Goal: Task Accomplishment & Management: Manage account settings

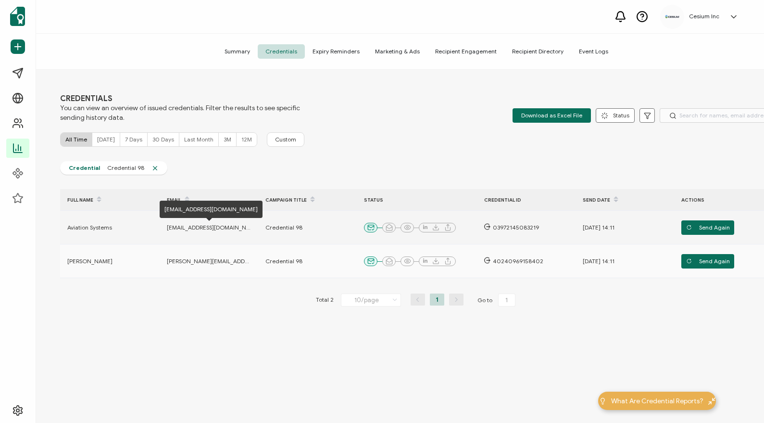
click at [194, 227] on span "[EMAIL_ADDRESS][DOMAIN_NAME]" at bounding box center [209, 228] width 84 height 8
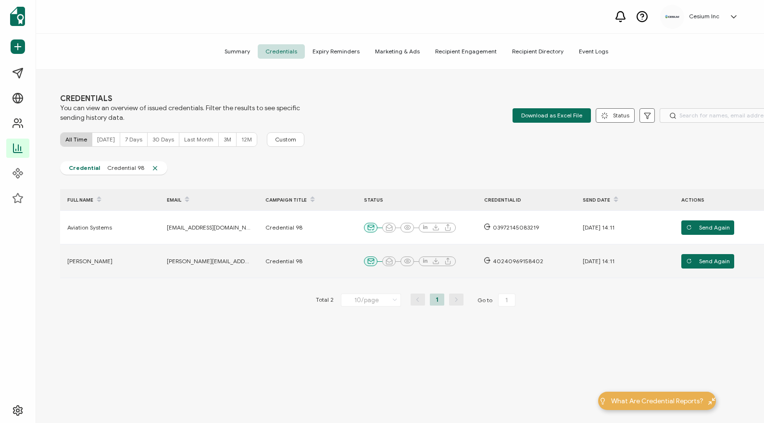
click at [189, 261] on span "[PERSON_NAME][EMAIL_ADDRESS][PERSON_NAME][DOMAIN_NAME]" at bounding box center [209, 261] width 84 height 8
click at [680, 116] on input "text" at bounding box center [715, 115] width 113 height 14
type input "jav"
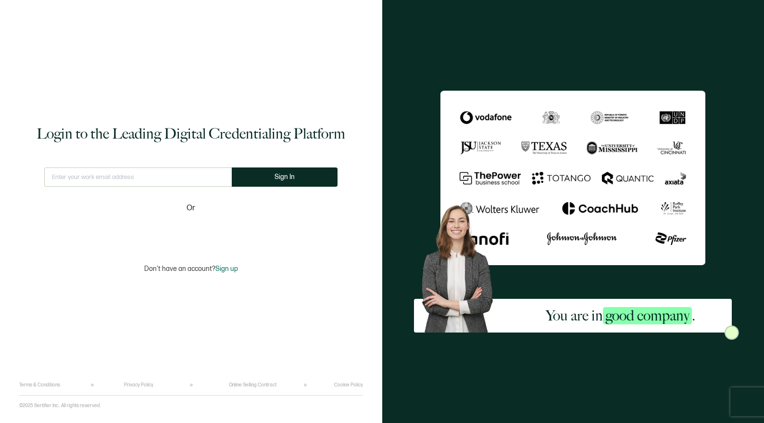
click at [204, 176] on input "text" at bounding box center [137, 176] width 187 height 19
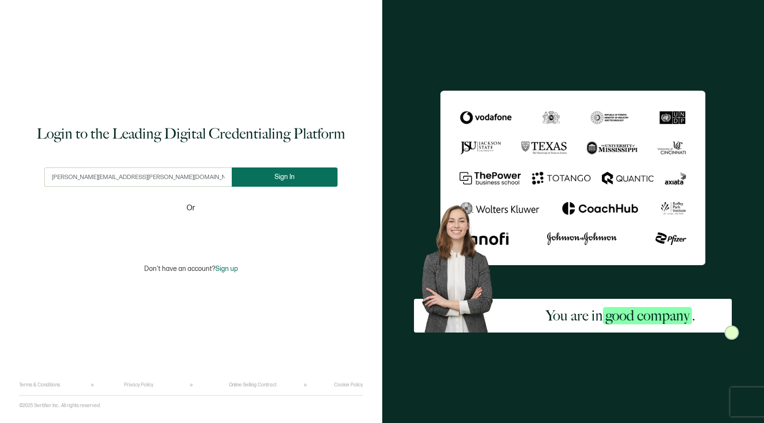
type input "[PERSON_NAME][EMAIL_ADDRESS][PERSON_NAME][DOMAIN_NAME]"
click at [276, 181] on button "Sign In" at bounding box center [289, 176] width 106 height 19
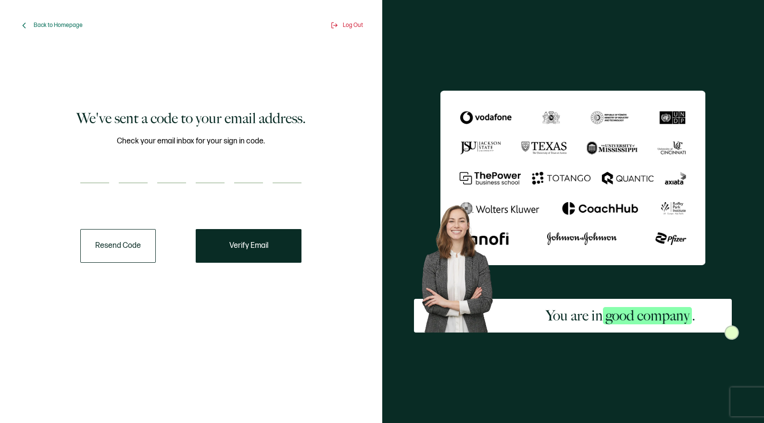
click at [115, 247] on button "Resend Code" at bounding box center [117, 246] width 75 height 34
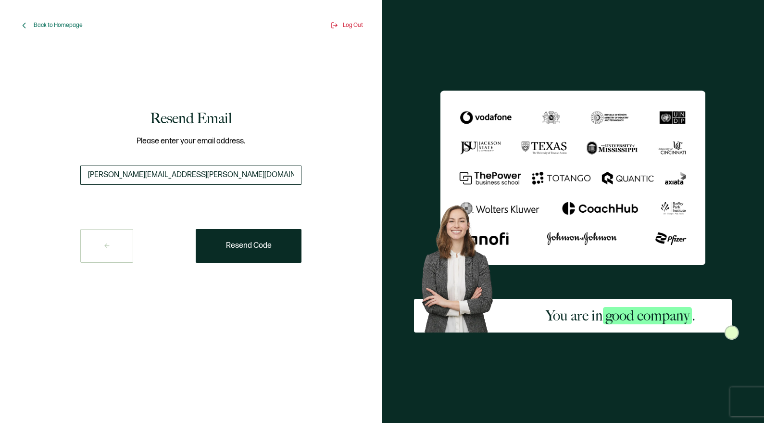
drag, startPoint x: 137, startPoint y: 174, endPoint x: 110, endPoint y: 174, distance: 26.9
click at [110, 174] on input "[PERSON_NAME][EMAIL_ADDRESS][PERSON_NAME][DOMAIN_NAME]" at bounding box center [190, 174] width 221 height 19
drag, startPoint x: 168, startPoint y: 175, endPoint x: 143, endPoint y: 174, distance: 25.0
click at [143, 174] on input "[PERSON_NAME][EMAIL_ADDRESS][PERSON_NAME][DOMAIN_NAME]" at bounding box center [190, 174] width 221 height 19
type input "[PERSON_NAME][EMAIL_ADDRESS][PERSON_NAME][PERSON_NAME][DOMAIN_NAME]"
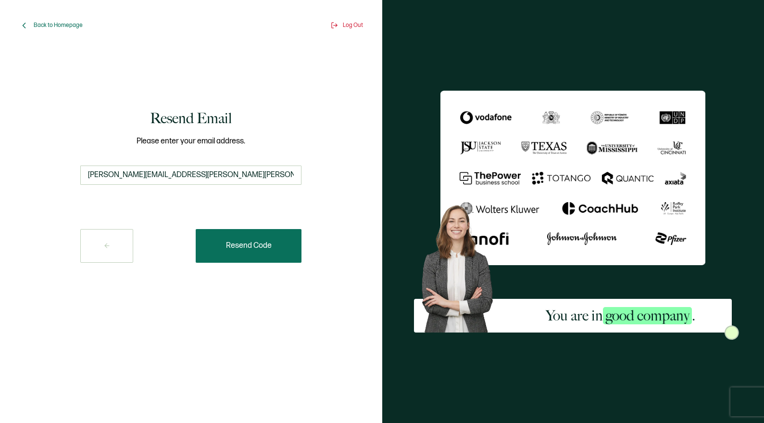
click at [252, 248] on span "Resend Code" at bounding box center [249, 246] width 46 height 8
click at [106, 246] on icon at bounding box center [107, 246] width 4 height 0
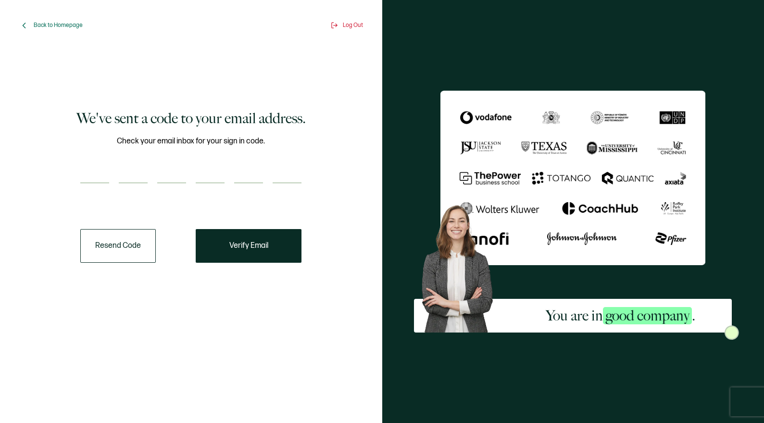
click at [94, 171] on input "number" at bounding box center [94, 173] width 29 height 19
paste input "7"
type input "7"
type input "2"
type input "9"
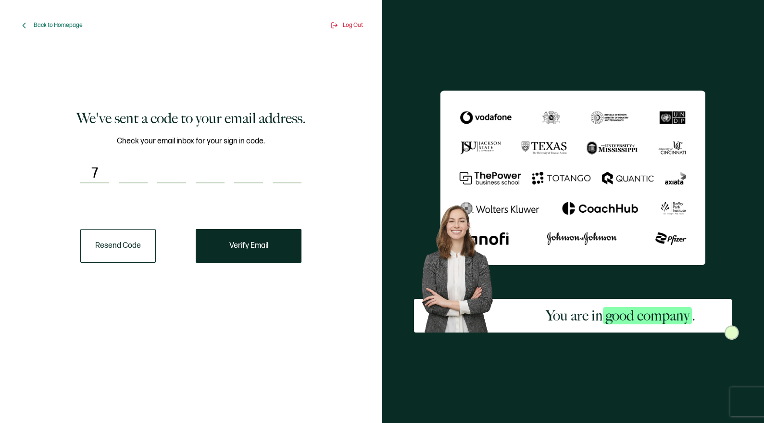
type input "6"
type input "4"
type input "6"
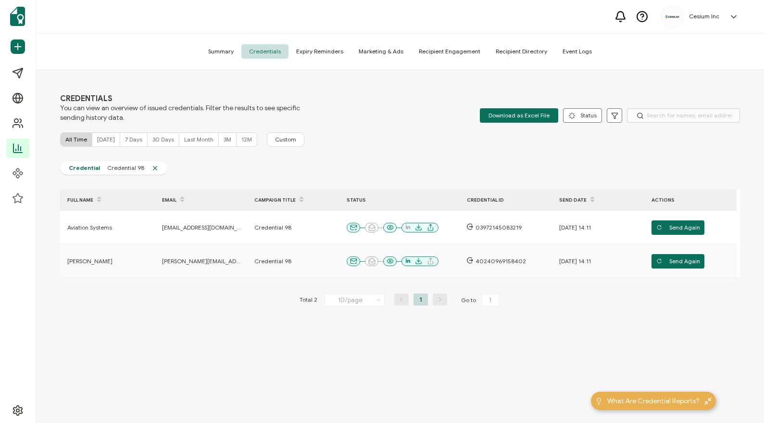
click at [734, 15] on icon at bounding box center [734, 17] width 10 height 10
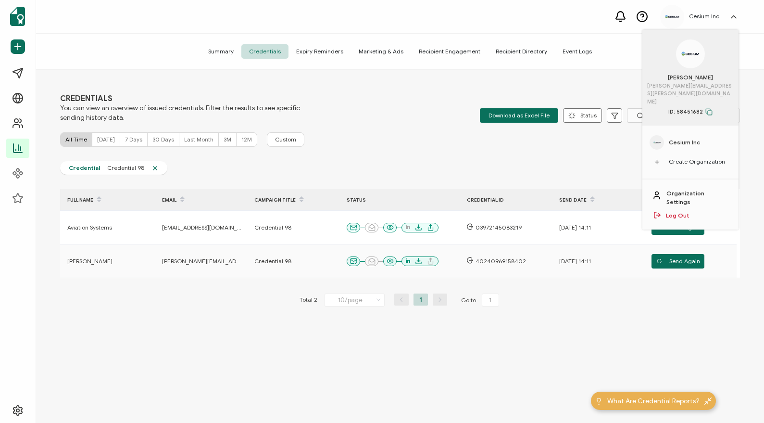
click at [570, 78] on div "CREDENTIALS You can view an overview of issued credentials. Filter the results …" at bounding box center [400, 247] width 728 height 355
click at [228, 49] on span "Summary" at bounding box center [220, 51] width 41 height 14
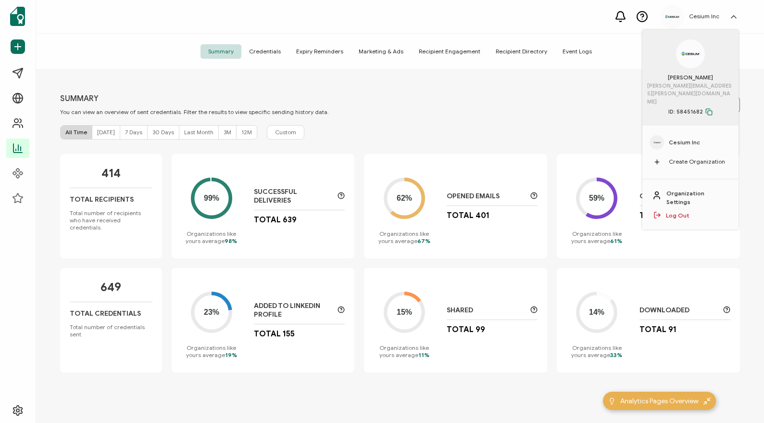
click at [272, 50] on span "Credentials" at bounding box center [264, 51] width 47 height 14
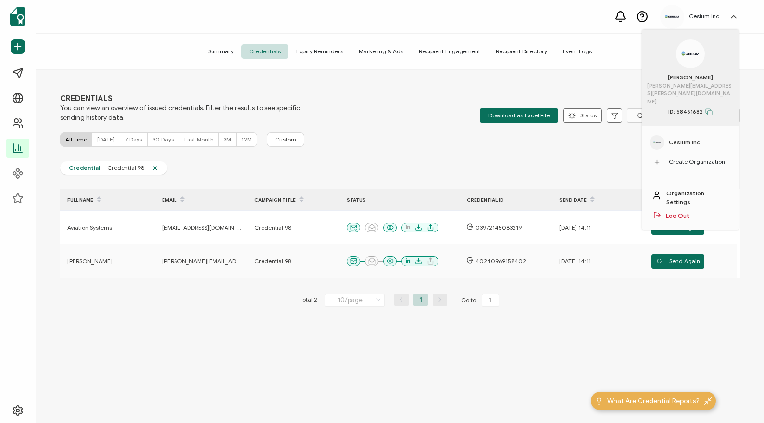
click at [705, 16] on h5 "Cesium Inc" at bounding box center [704, 16] width 30 height 7
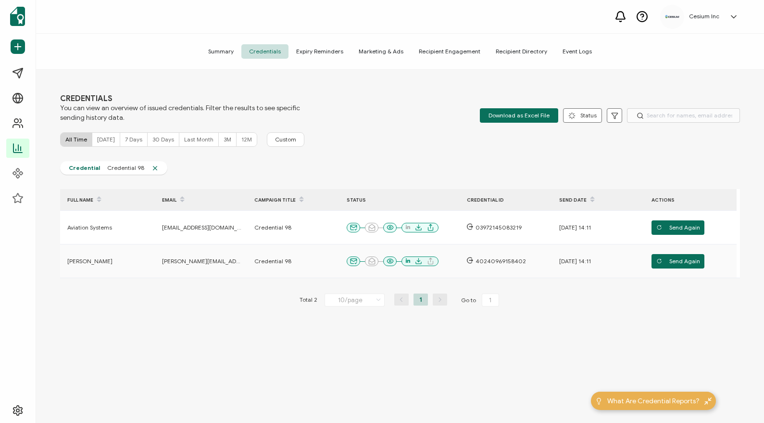
click at [504, 51] on span "Recipient Directory" at bounding box center [521, 51] width 67 height 14
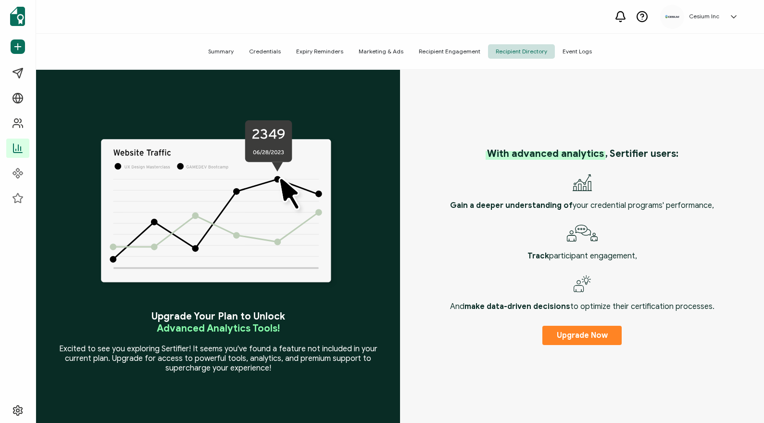
click at [509, 52] on span "Recipient Directory" at bounding box center [521, 51] width 67 height 14
click at [516, 53] on span "Recipient Directory" at bounding box center [521, 51] width 67 height 14
click at [264, 52] on span "Credentials" at bounding box center [264, 51] width 47 height 14
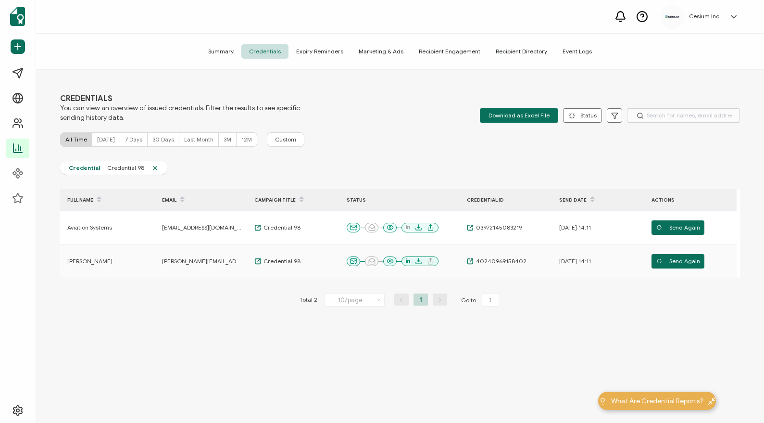
click at [159, 140] on span "30 Days" at bounding box center [163, 139] width 22 height 7
click at [224, 140] on span "3M" at bounding box center [228, 139] width 8 height 7
click at [77, 137] on span "All Time" at bounding box center [76, 139] width 22 height 7
click at [510, 50] on span "Recipient Directory" at bounding box center [521, 51] width 67 height 14
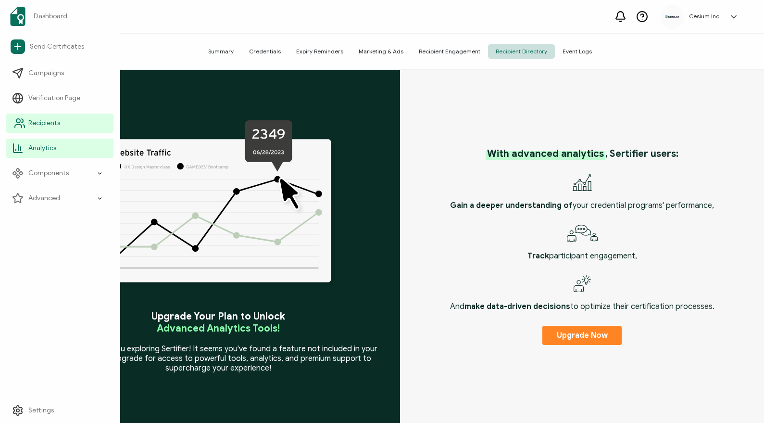
click at [49, 122] on span "Recipients" at bounding box center [44, 123] width 32 height 10
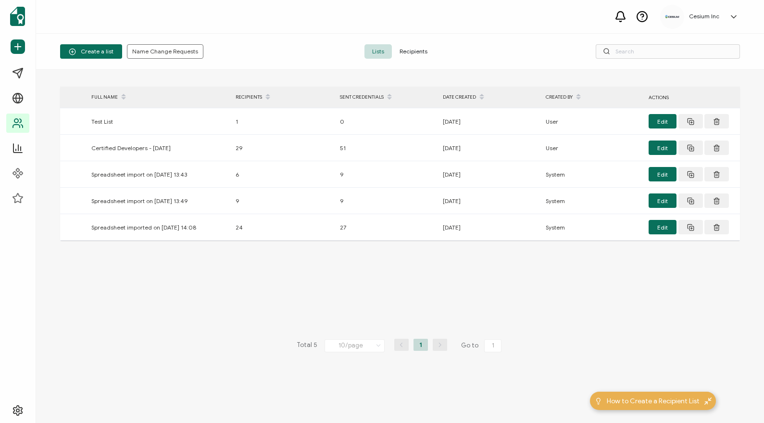
click at [416, 51] on span "Recipients" at bounding box center [413, 51] width 43 height 14
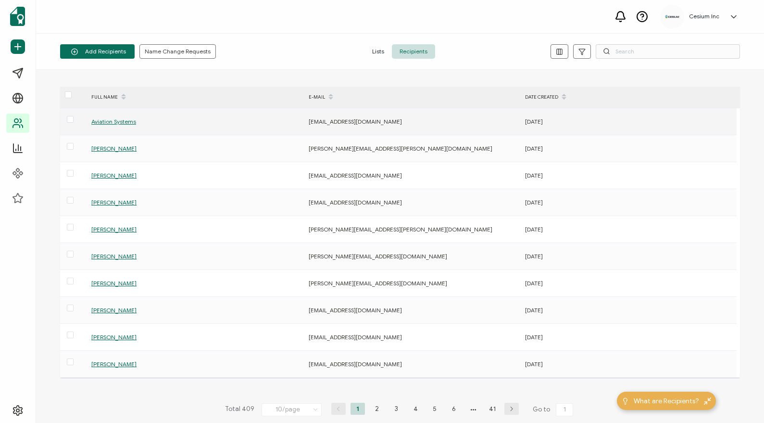
click at [109, 119] on span "Aviation Systems" at bounding box center [113, 121] width 45 height 7
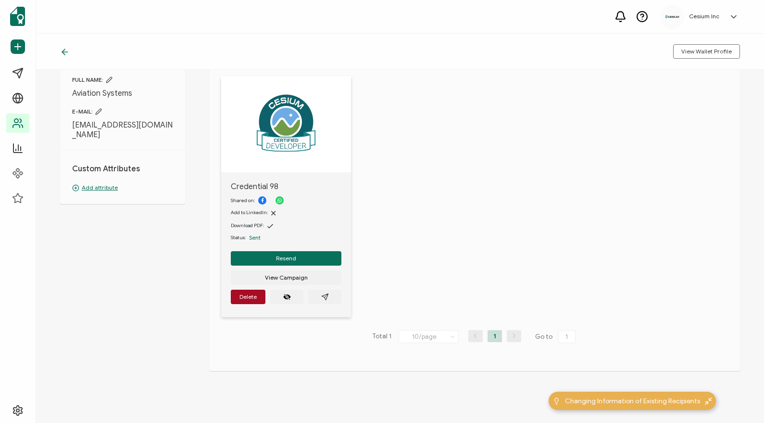
scroll to position [55, 0]
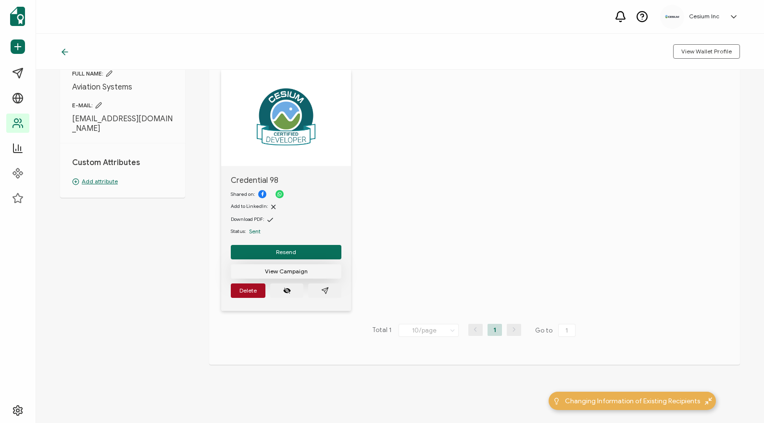
click at [286, 272] on span "View Campaign" at bounding box center [286, 271] width 43 height 6
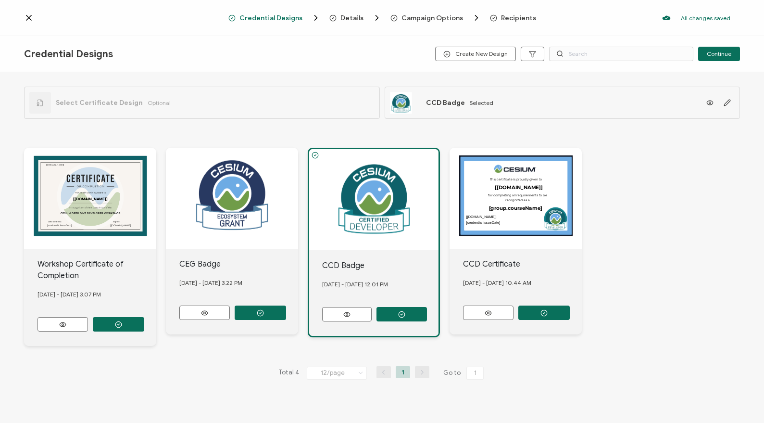
click at [337, 168] on div at bounding box center [373, 199] width 129 height 101
click at [402, 314] on icon "button" at bounding box center [401, 314] width 7 height 7
click at [401, 313] on icon "button" at bounding box center [401, 314] width 7 height 7
click at [354, 19] on span "Details" at bounding box center [351, 17] width 23 height 7
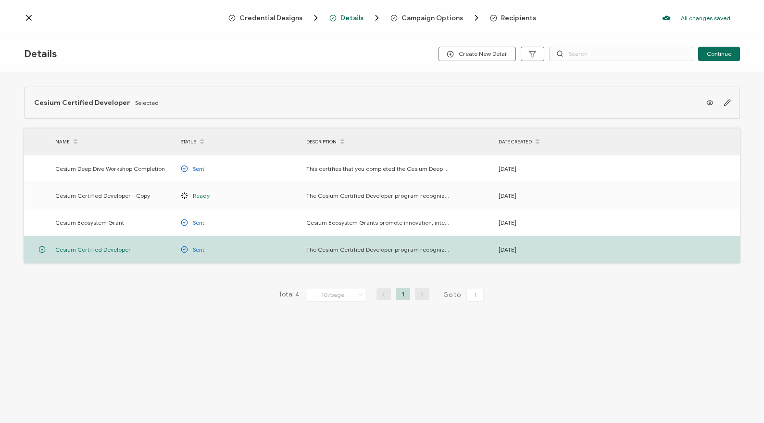
click at [418, 19] on span "Campaign Options" at bounding box center [432, 17] width 62 height 7
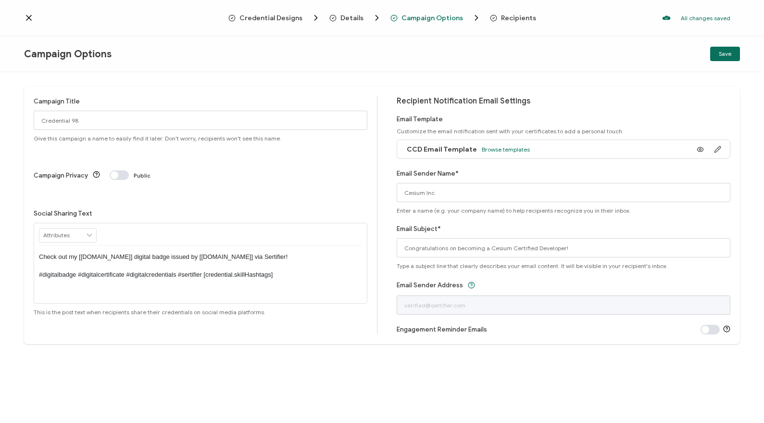
click at [506, 17] on span "Recipients" at bounding box center [518, 17] width 35 height 7
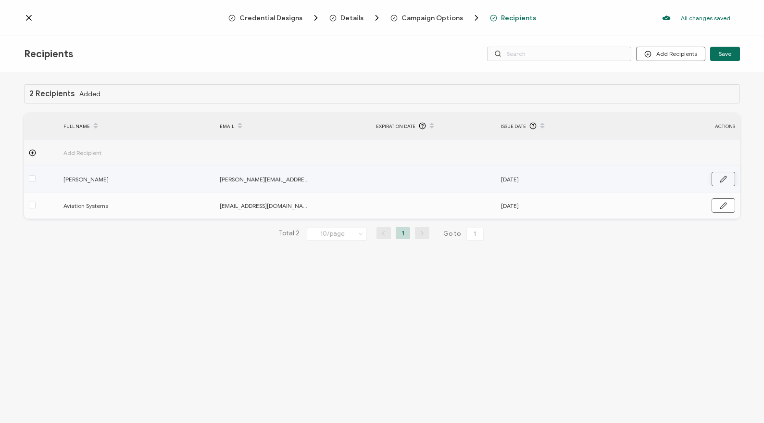
click at [721, 179] on icon "button" at bounding box center [723, 179] width 6 height 6
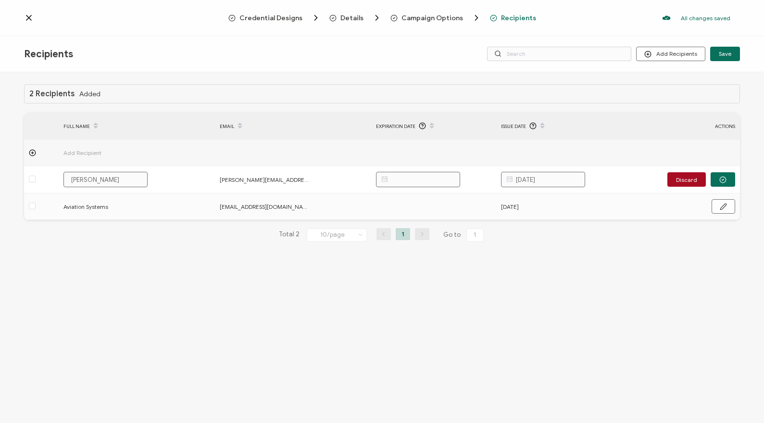
click at [717, 252] on div "2 Recipients Added FULL NAME EMAIL Expiration Date Issue Date ACTIONS Add Recip…" at bounding box center [382, 170] width 716 height 173
click at [417, 46] on div "Recipients Add Recipients Upload Recipients Import From Recipients Import From …" at bounding box center [382, 54] width 764 height 36
click at [411, 18] on span "Campaign Options" at bounding box center [432, 17] width 62 height 7
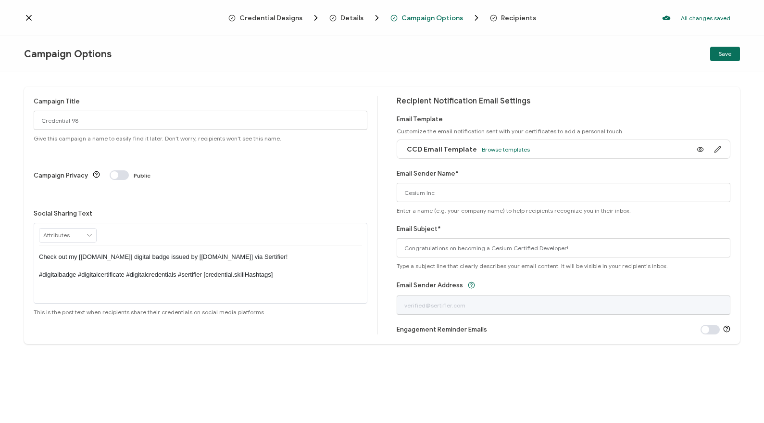
click at [514, 19] on span "Recipients" at bounding box center [518, 17] width 35 height 7
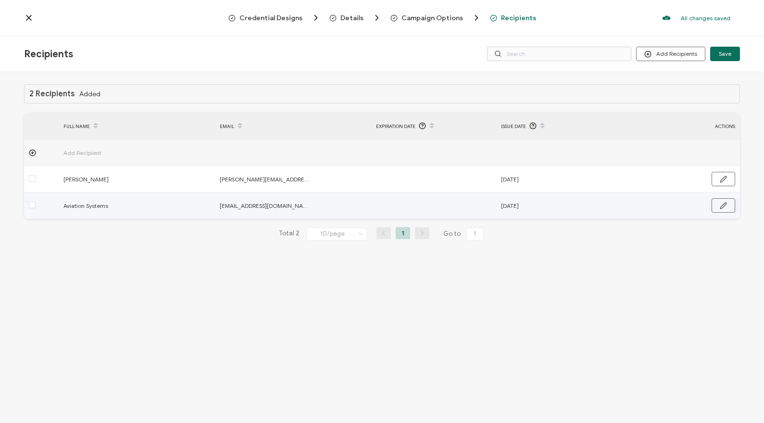
click at [726, 205] on icon "button" at bounding box center [723, 205] width 7 height 7
click at [123, 207] on input "Aviation Systems" at bounding box center [105, 205] width 84 height 15
drag, startPoint x: 123, startPoint y: 207, endPoint x: 18, endPoint y: 207, distance: 104.8
click at [18, 207] on div "2 Recipients Added FULL NAME EMAIL Expiration Date Issue Date ACTIONS Add Recip…" at bounding box center [382, 248] width 764 height 353
paste input "729646"
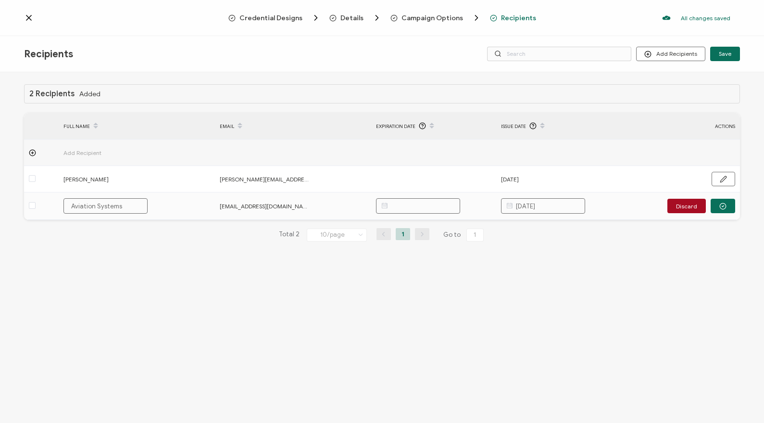
type input "729646"
drag, startPoint x: 101, startPoint y: 203, endPoint x: 3, endPoint y: 203, distance: 97.6
click at [3, 203] on div "2 Recipients Added FULL NAME EMAIL Expiration Date Issue Date ACTIONS Add Recip…" at bounding box center [382, 248] width 764 height 353
type input "J"
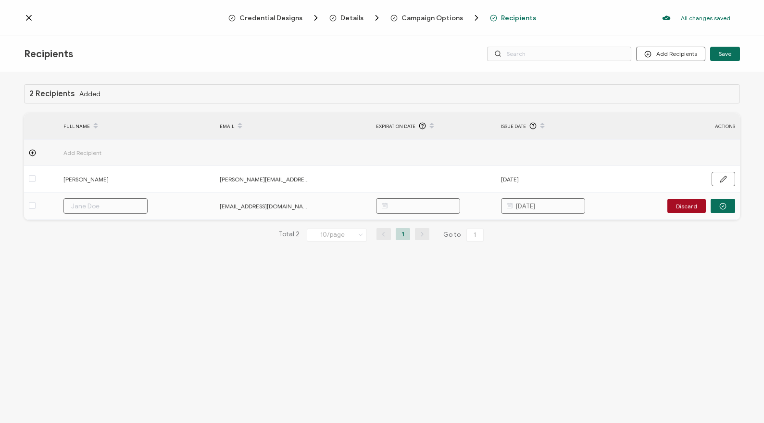
type input "J"
type input "Ja"
type input "Jav"
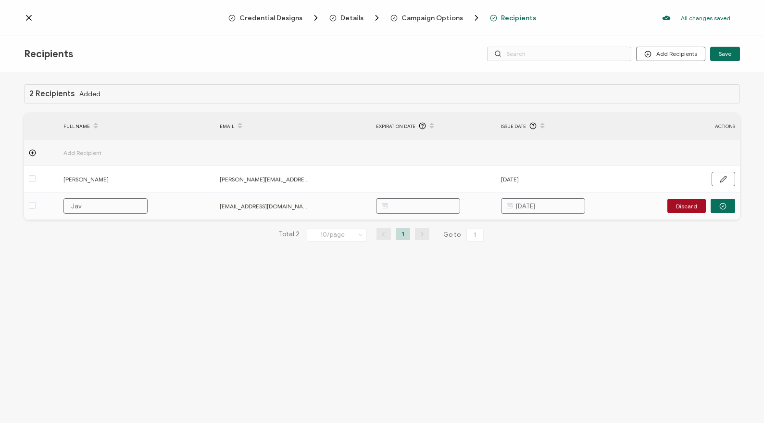
type input "Jave"
type input "Jav"
type input "Javi"
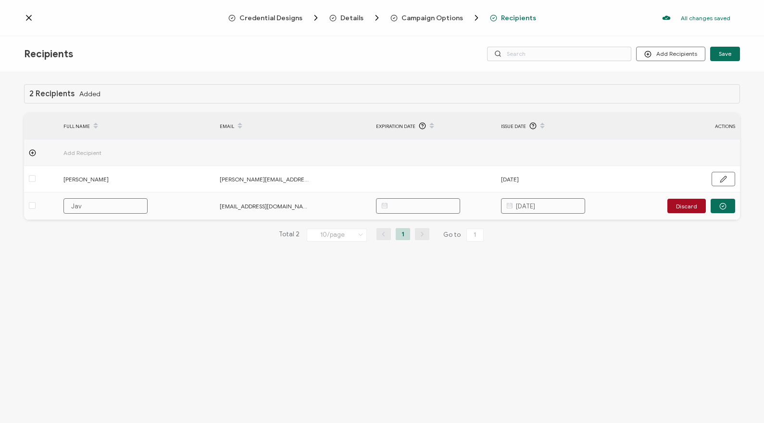
type input "Javi"
type input "Javie"
type input "Javier"
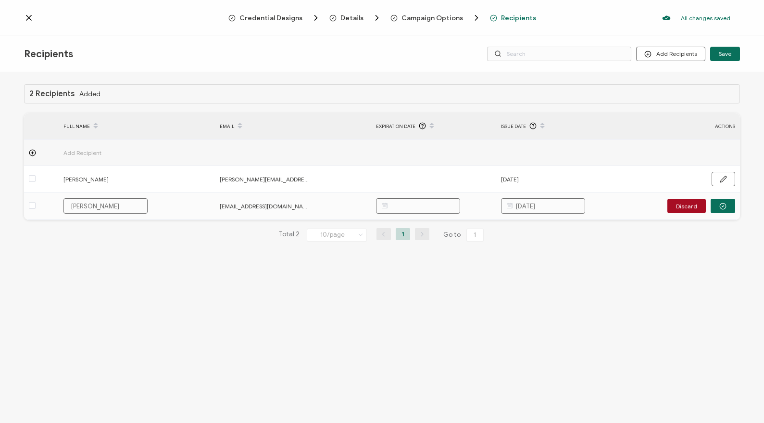
type input "Javier"
type input "Javier L"
type input "Javier Lo"
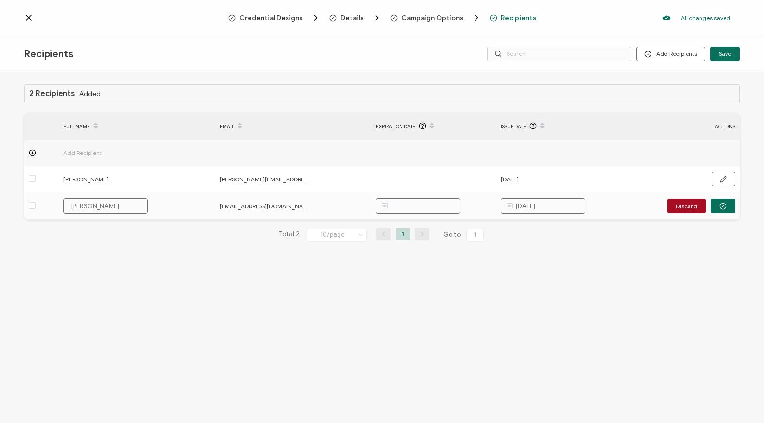
type input "Javier Lo"
type input "Javier Loe"
type input "Javier Loez"
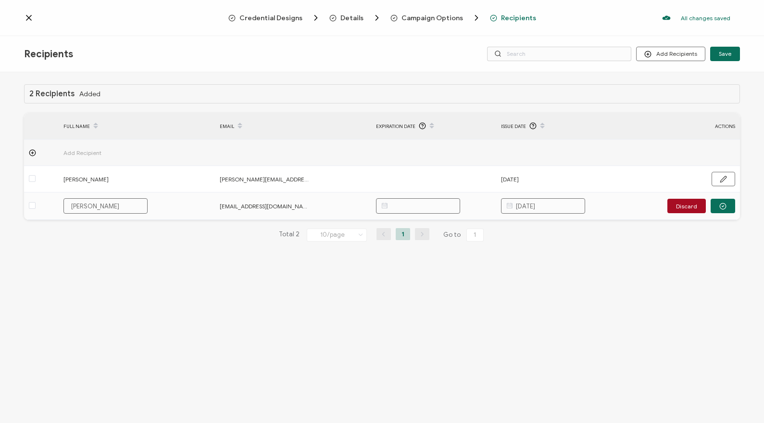
type input "Javier Loeza"
type input "Javier Loeza M"
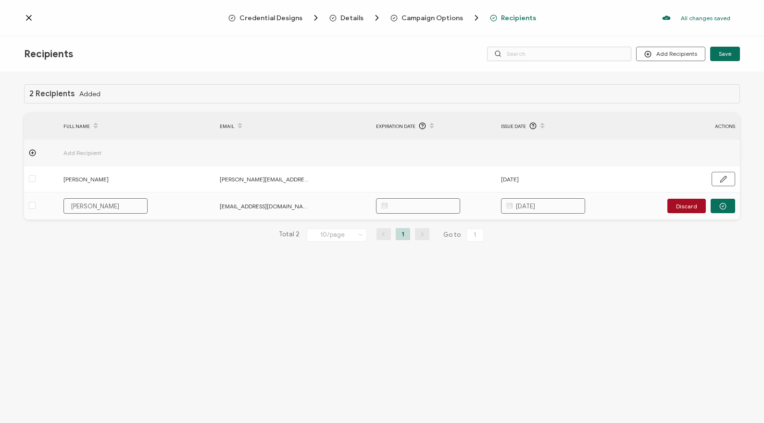
type input "Javier Loeza M"
type input "Javier Loeza MA"
type input "Javier Loeza MAn"
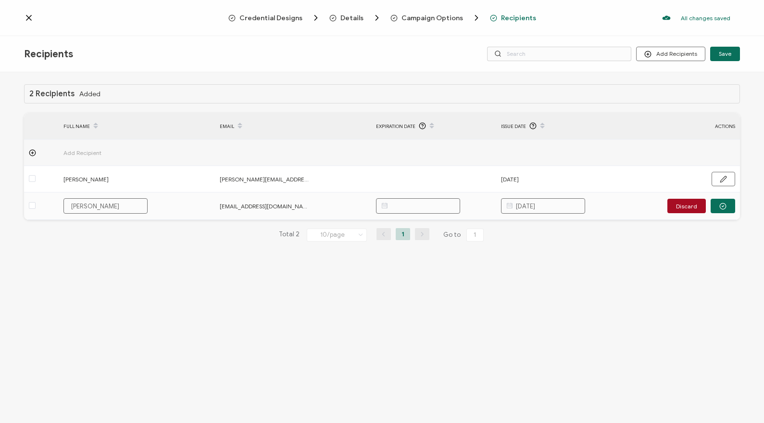
type input "Javier Loeza MAnr"
type input "Javier Loeza MAnri"
type input "Javier Loeza MAnriq"
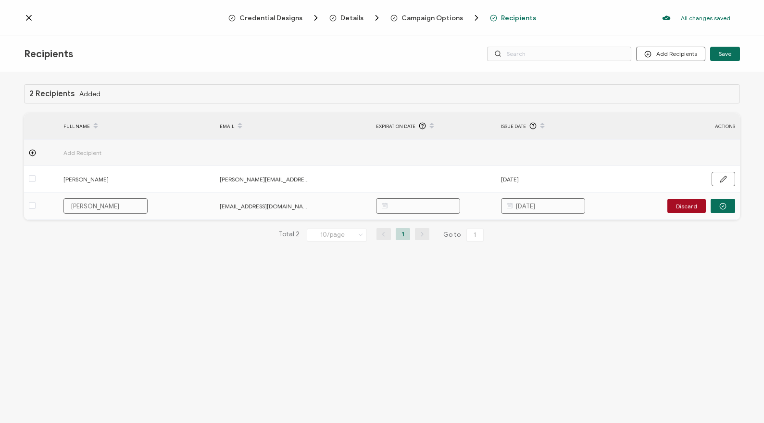
type input "Javier Loeza MAnriq"
type input "Javier Loeza MAnriqu"
type input "Javier Loeza MAnrique"
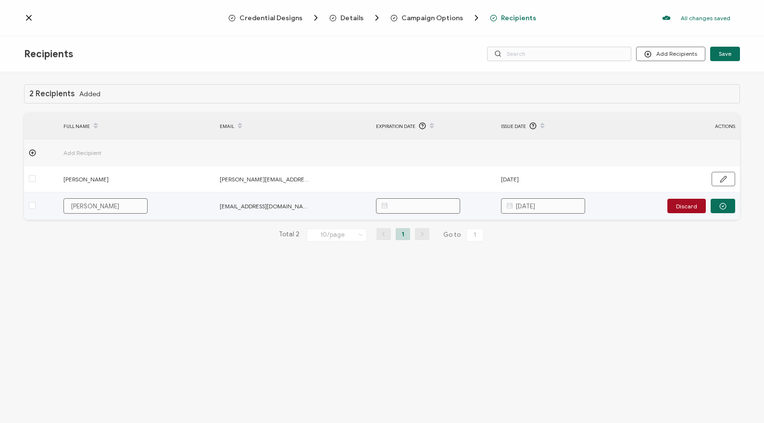
click at [115, 205] on input "Javier Loeza MAnrique" at bounding box center [105, 205] width 84 height 15
type input "Javier Loeza Mnrique"
type input "Javier Loeza Manrique"
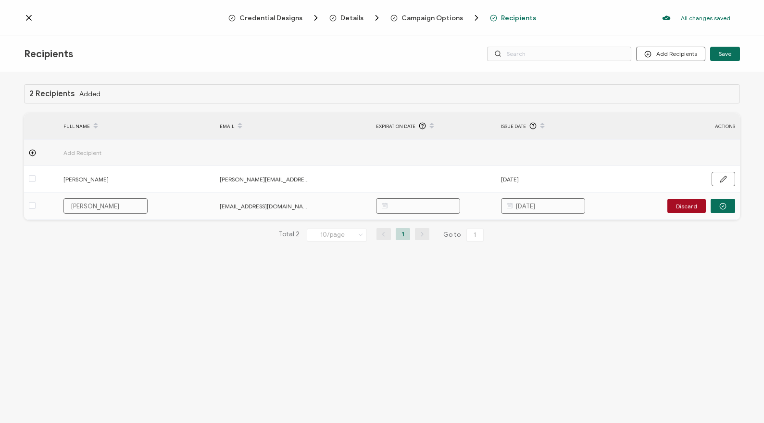
type input "Javier Loeza Manrique"
drag, startPoint x: 134, startPoint y: 207, endPoint x: 69, endPoint y: 209, distance: 64.9
click at [69, 209] on input "Javier Loeza Manrique" at bounding box center [105, 205] width 84 height 15
click at [413, 204] on input "text" at bounding box center [418, 205] width 84 height 15
click at [431, 349] on span "26" at bounding box center [434, 349] width 12 height 12
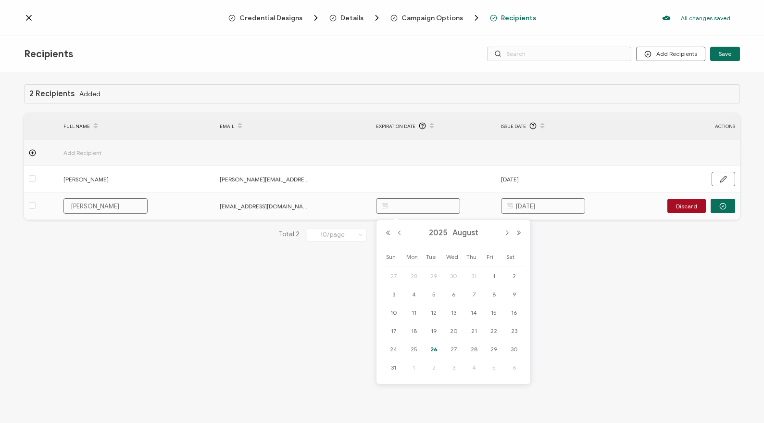
type input "08.26.2025"
click at [723, 205] on icon "button" at bounding box center [723, 205] width 2 height 1
click at [394, 202] on span "08.26.2025" at bounding box center [385, 205] width 18 height 11
click at [394, 205] on span "08.26.2025" at bounding box center [385, 205] width 18 height 11
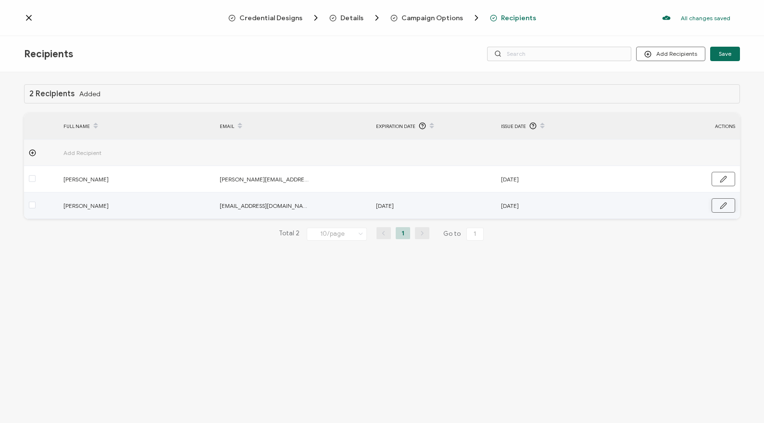
click at [722, 207] on icon "button" at bounding box center [723, 205] width 6 height 6
click at [427, 206] on input "08.26.2025" at bounding box center [418, 205] width 84 height 15
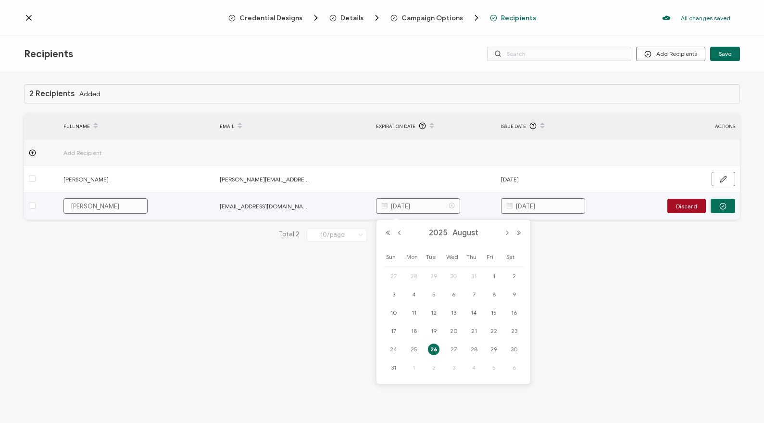
click at [452, 205] on icon at bounding box center [452, 205] width 12 height 15
click at [722, 208] on icon "button" at bounding box center [722, 205] width 7 height 7
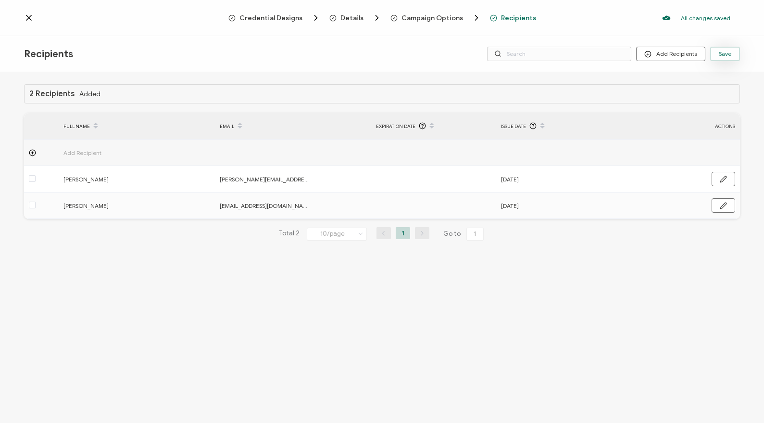
click at [728, 55] on span "Save" at bounding box center [725, 54] width 12 height 6
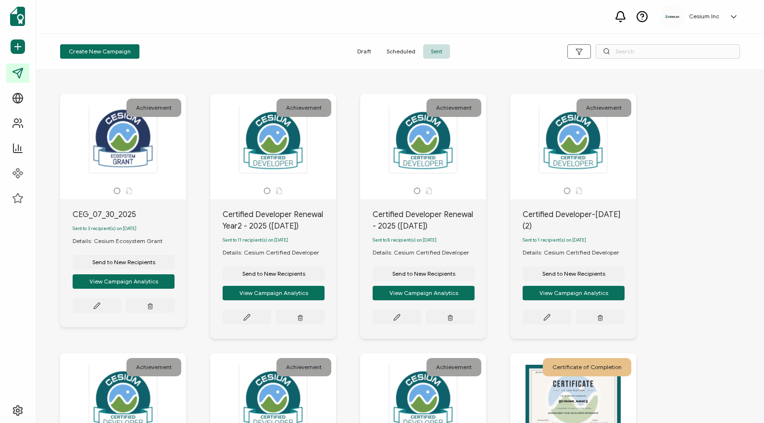
click at [406, 48] on span "Scheduled" at bounding box center [401, 51] width 44 height 14
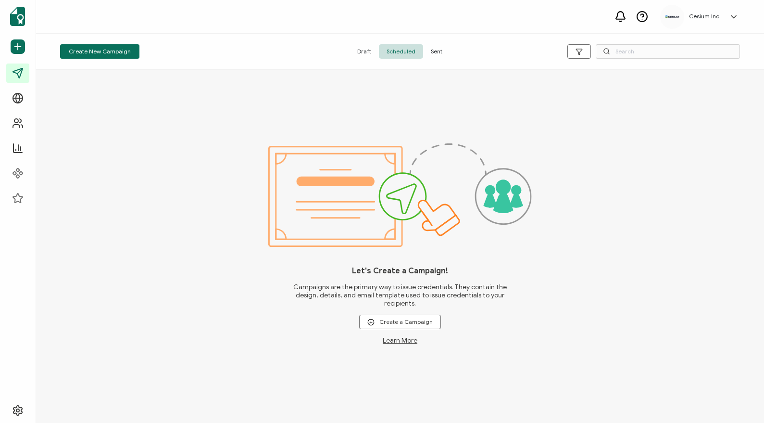
click at [367, 51] on span "Draft" at bounding box center [363, 51] width 29 height 14
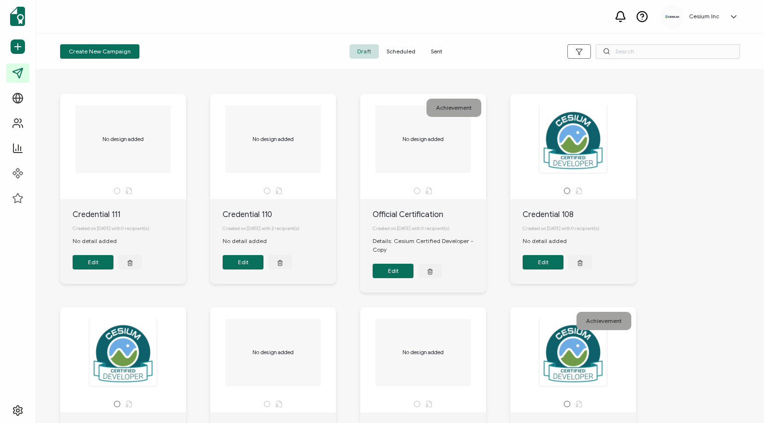
click at [434, 50] on span "Sent" at bounding box center [436, 51] width 27 height 14
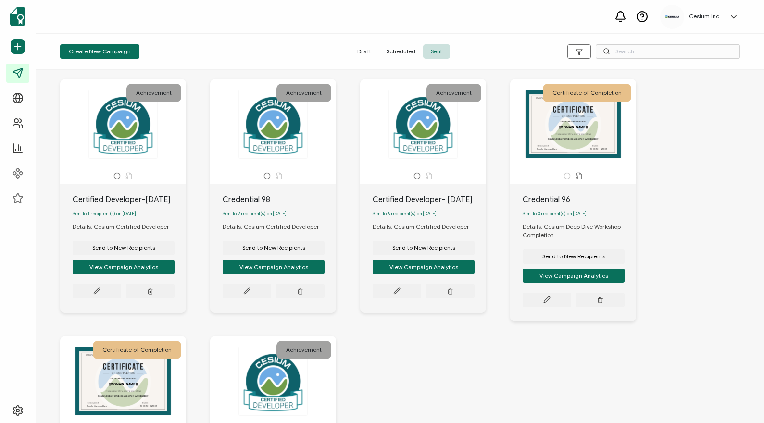
scroll to position [269, 0]
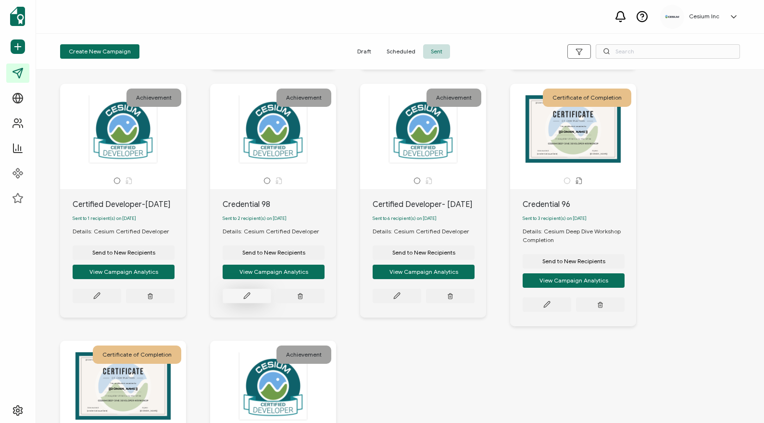
click at [121, 43] on button at bounding box center [97, 36] width 49 height 14
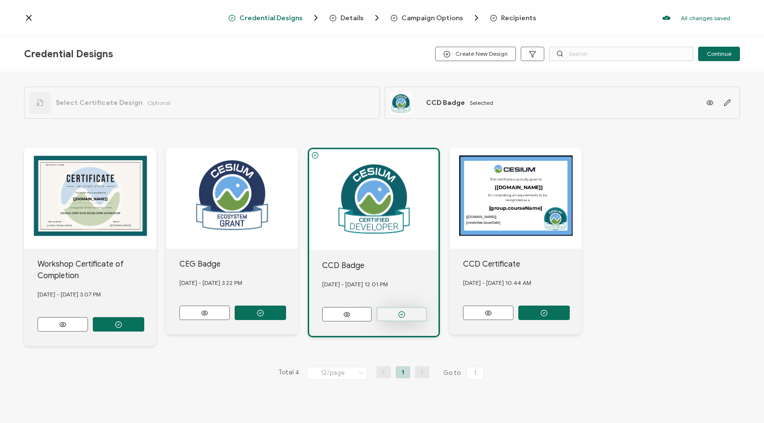
click at [405, 312] on button "button" at bounding box center [401, 314] width 50 height 14
click at [403, 311] on icon "button" at bounding box center [401, 314] width 7 height 7
click at [713, 57] on span "Continue" at bounding box center [719, 54] width 25 height 6
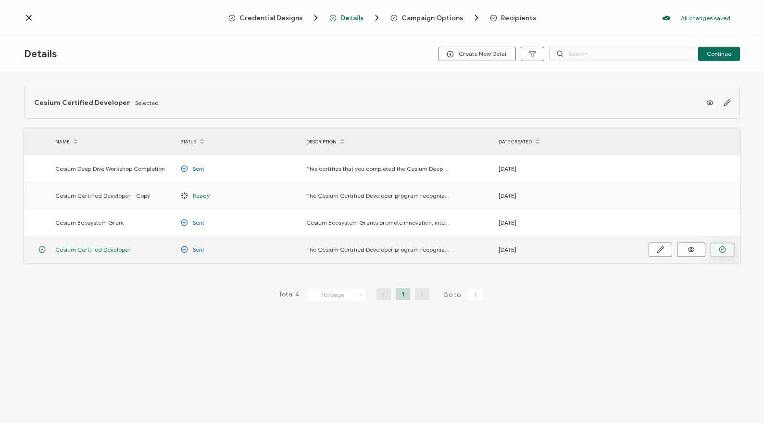
click at [721, 250] on icon "button" at bounding box center [722, 249] width 7 height 7
click at [662, 250] on icon "button" at bounding box center [660, 249] width 7 height 7
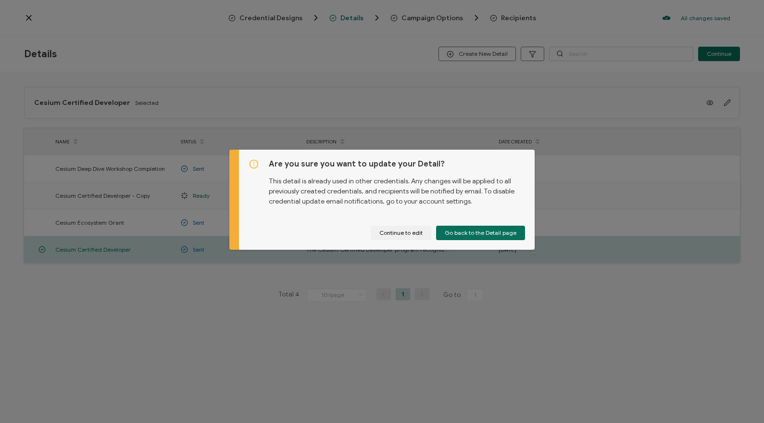
click at [578, 309] on div "Are you sure you want to update your Detail? This detail is already used in oth…" at bounding box center [382, 211] width 764 height 423
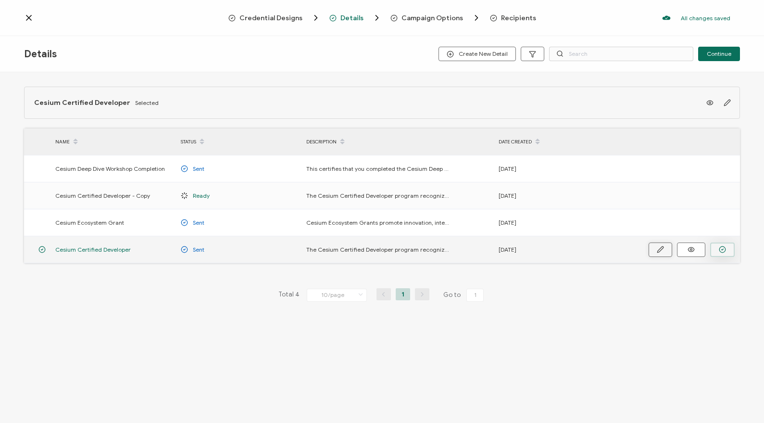
click at [663, 249] on icon "button" at bounding box center [660, 249] width 7 height 7
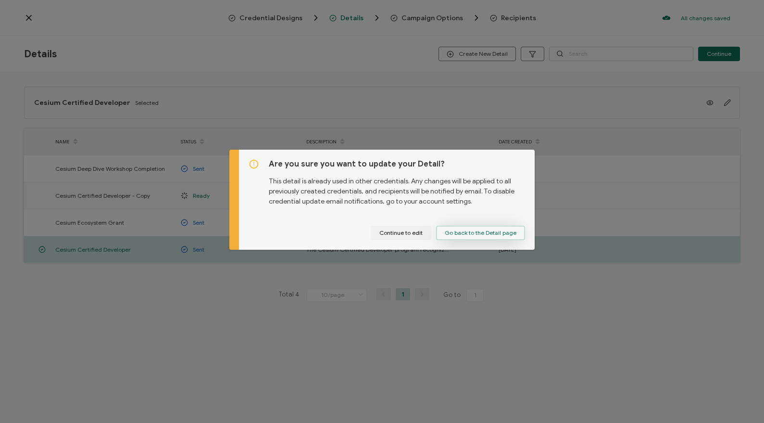
click at [457, 233] on span "Go back to the Detail page" at bounding box center [481, 233] width 72 height 6
